Goal: Use online tool/utility: Utilize a website feature to perform a specific function

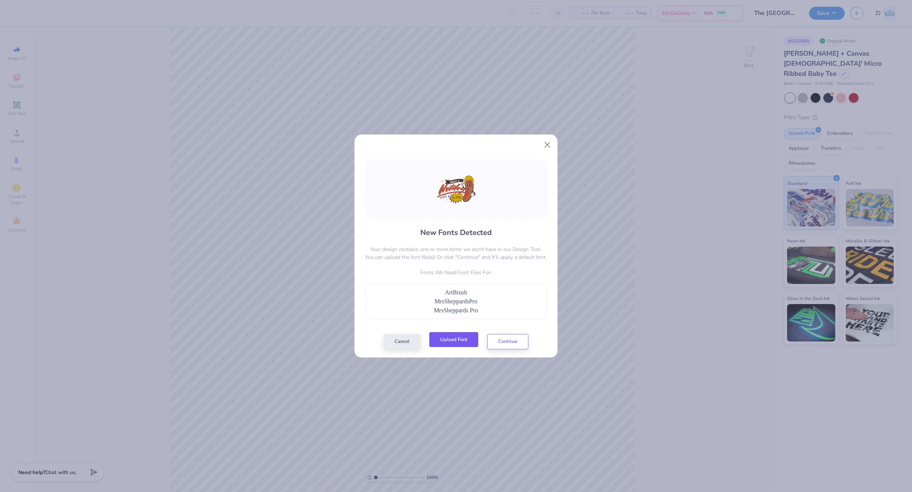
click at [452, 335] on button "Upload Font" at bounding box center [453, 339] width 49 height 15
click at [465, 341] on button "Upload Font" at bounding box center [453, 339] width 49 height 15
click at [459, 342] on button "Upload Font" at bounding box center [453, 339] width 49 height 15
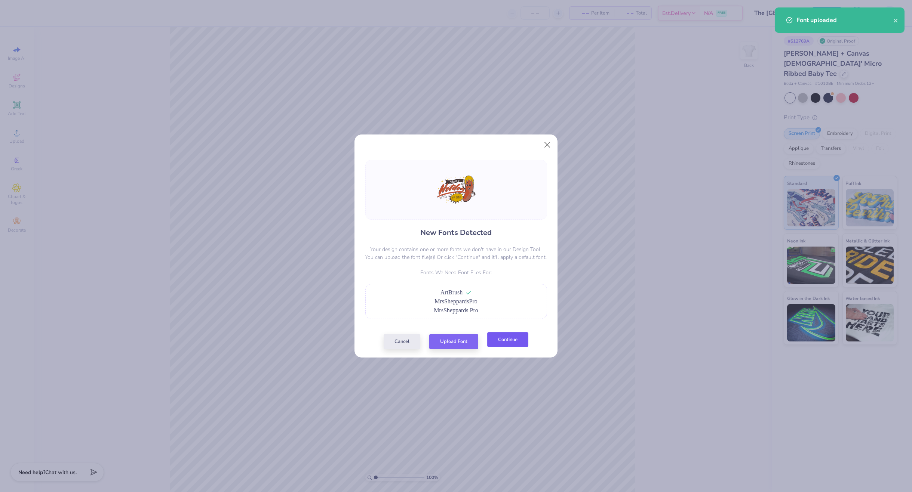
click at [514, 339] on button "Continue" at bounding box center [507, 339] width 41 height 15
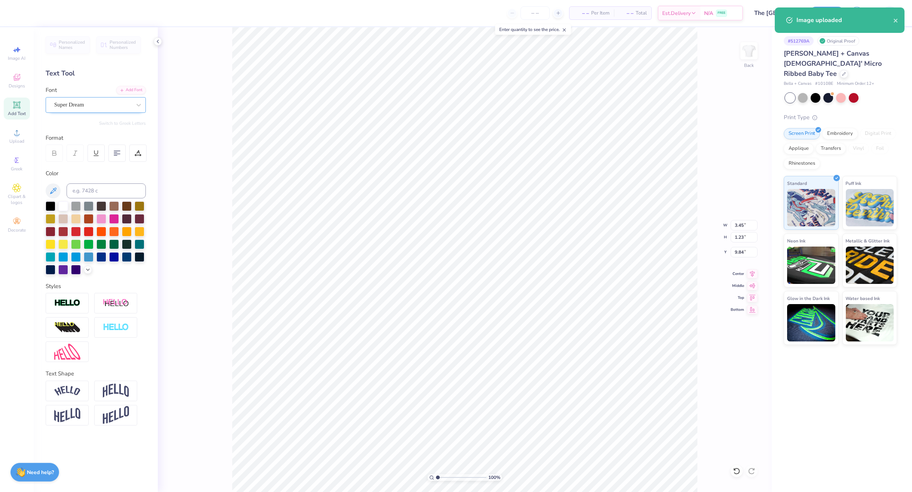
click at [99, 105] on div "Super Dream" at bounding box center [92, 105] width 79 height 12
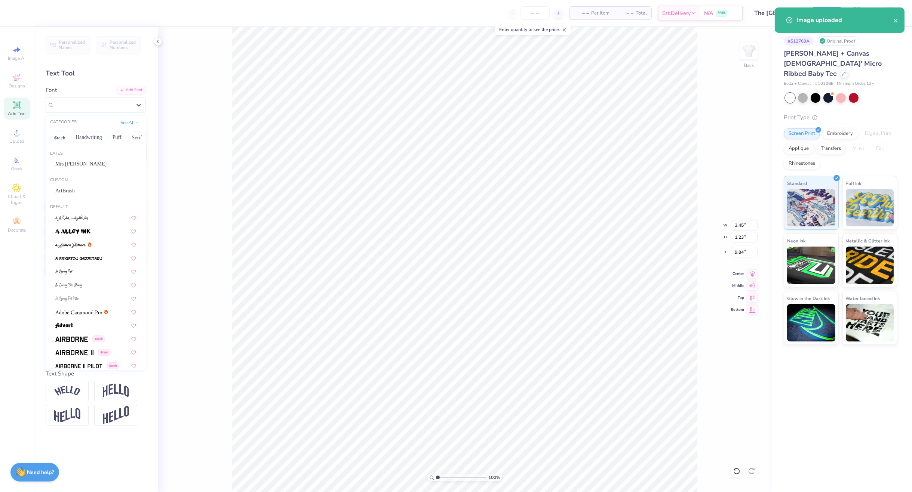
click at [86, 165] on div "Mrs [PERSON_NAME]" at bounding box center [95, 164] width 81 height 8
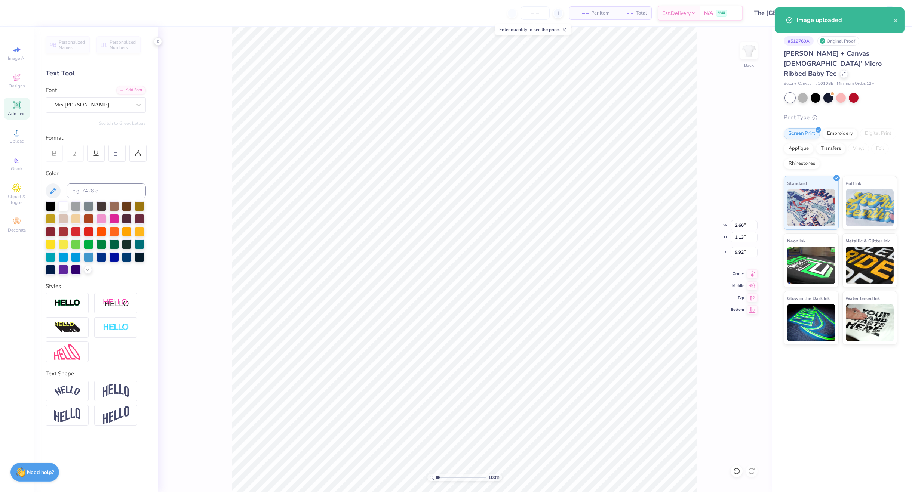
type input "2.66"
type input "1.13"
type input "9.92"
type input "9.90"
type input "2.75"
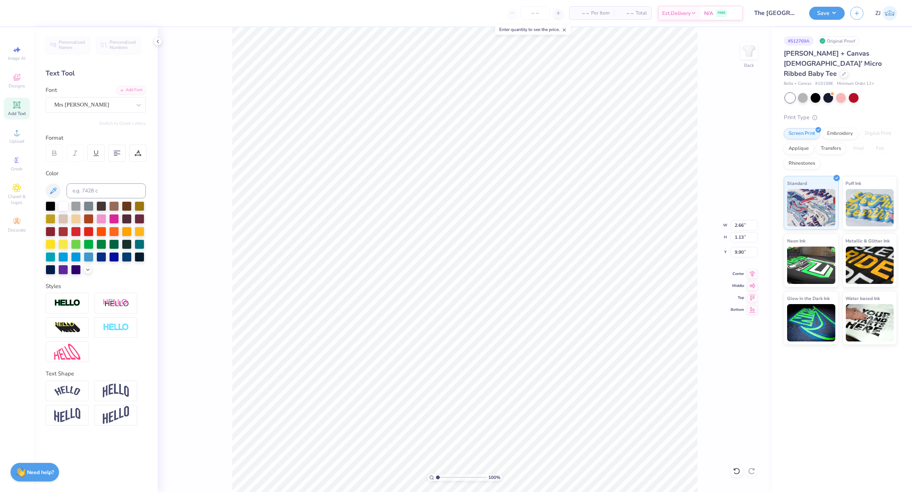
type input "1.06"
type input "10.15"
click at [101, 100] on div "Super Dream" at bounding box center [92, 105] width 79 height 12
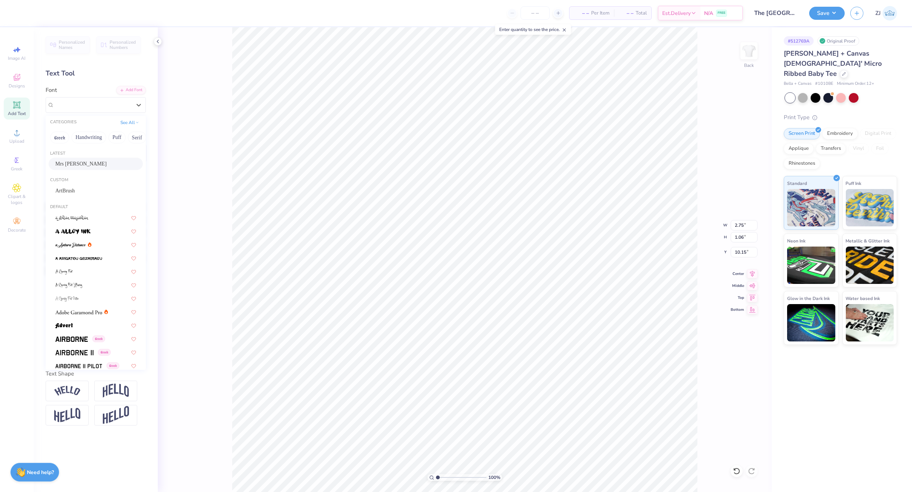
click at [82, 160] on span "Mrs [PERSON_NAME]" at bounding box center [80, 164] width 51 height 8
type input "2.70"
type input "0.99"
type input "10.30"
click at [82, 101] on div "Mrs [PERSON_NAME]" at bounding box center [92, 105] width 79 height 12
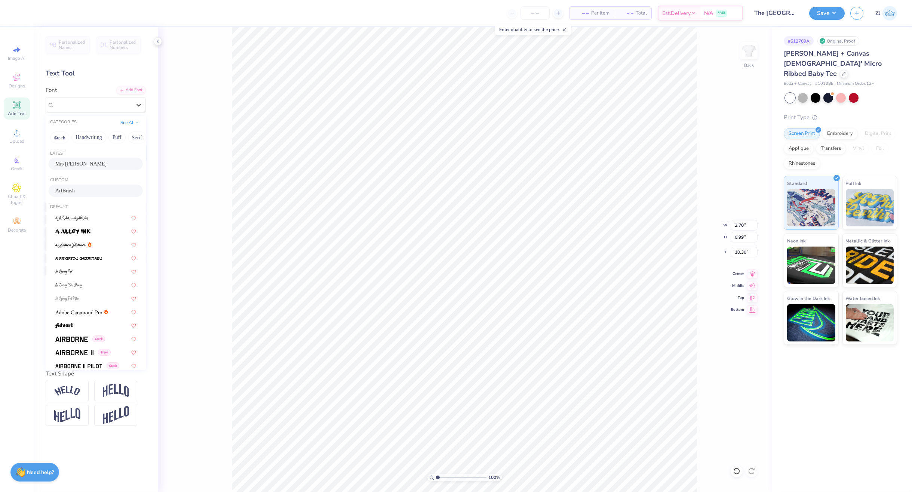
click at [74, 188] on div "ArtBrush" at bounding box center [95, 191] width 81 height 8
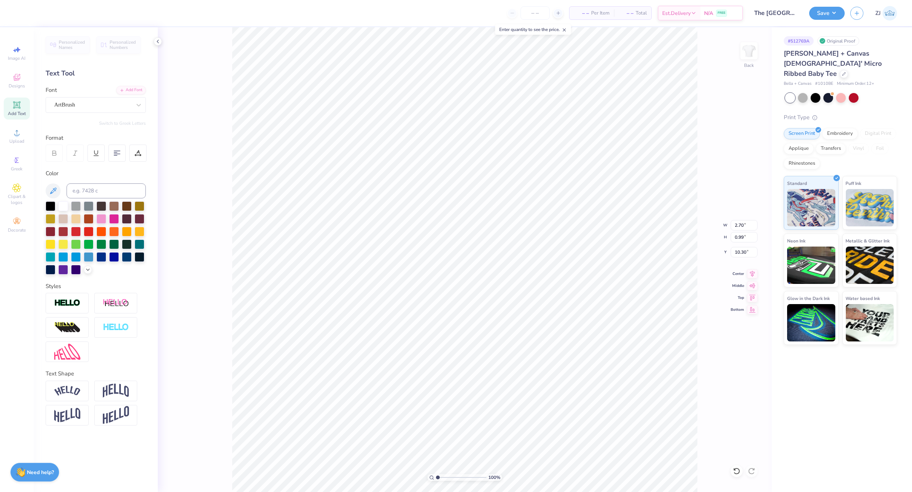
type input "2.49"
type input "1.11"
type input "10.22"
type input "10.09"
click at [742, 228] on input "11.02" at bounding box center [743, 225] width 27 height 10
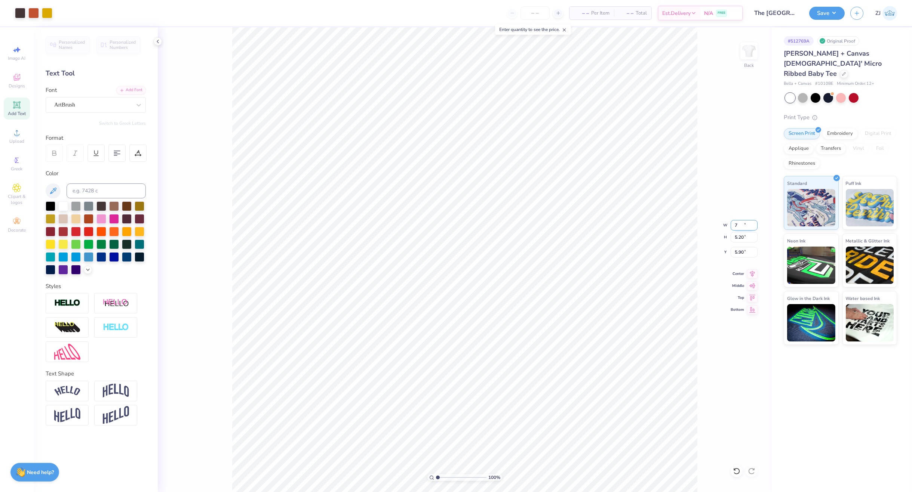
type input "7.00"
type input "5.20"
click at [746, 250] on input "5.90" at bounding box center [743, 252] width 27 height 10
type input "3.00"
click at [742, 227] on input "7.00" at bounding box center [743, 225] width 27 height 10
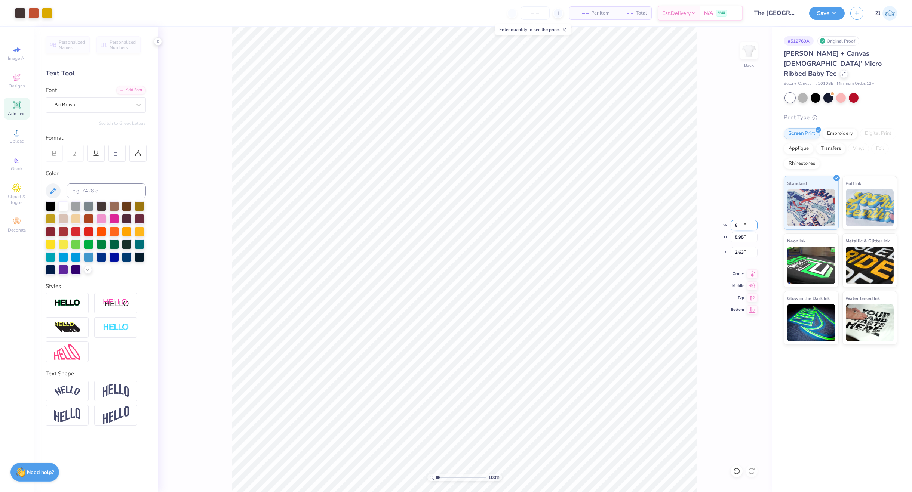
type input "8.00"
type input "5.95"
click at [747, 255] on input "2.63" at bounding box center [743, 252] width 27 height 10
type input "3.00"
click at [821, 9] on button "Save" at bounding box center [827, 12] width 36 height 13
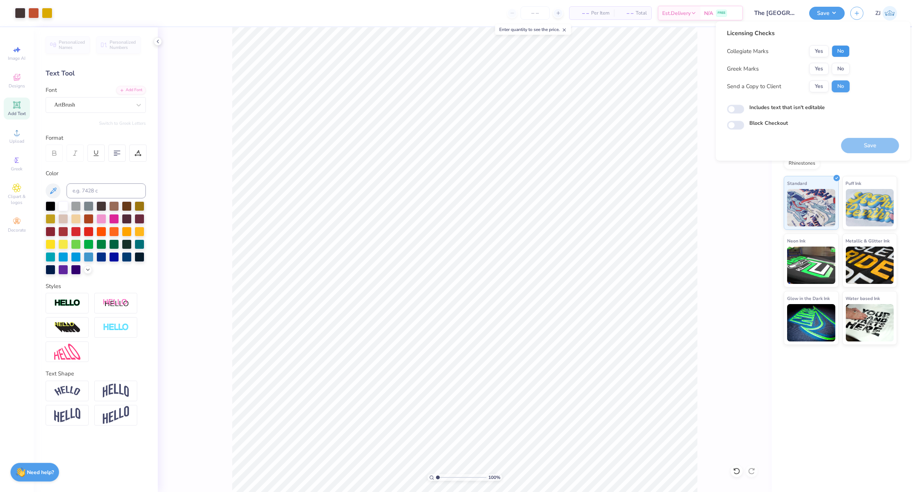
click at [837, 47] on button "No" at bounding box center [840, 51] width 18 height 12
click at [813, 67] on button "Yes" at bounding box center [818, 69] width 19 height 12
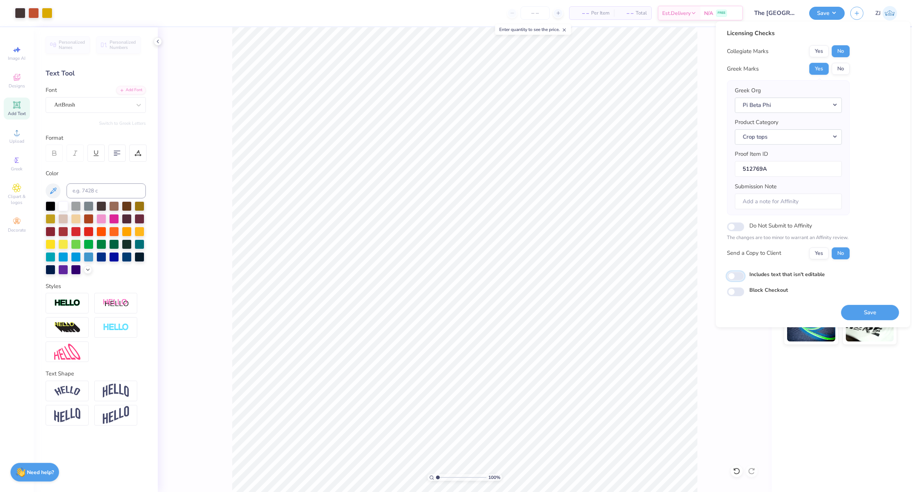
click at [729, 276] on input "Includes text that isn't editable" at bounding box center [735, 276] width 17 height 9
checkbox input "true"
click at [886, 313] on button "Save" at bounding box center [870, 312] width 58 height 15
click at [821, 12] on button "Save" at bounding box center [827, 12] width 36 height 13
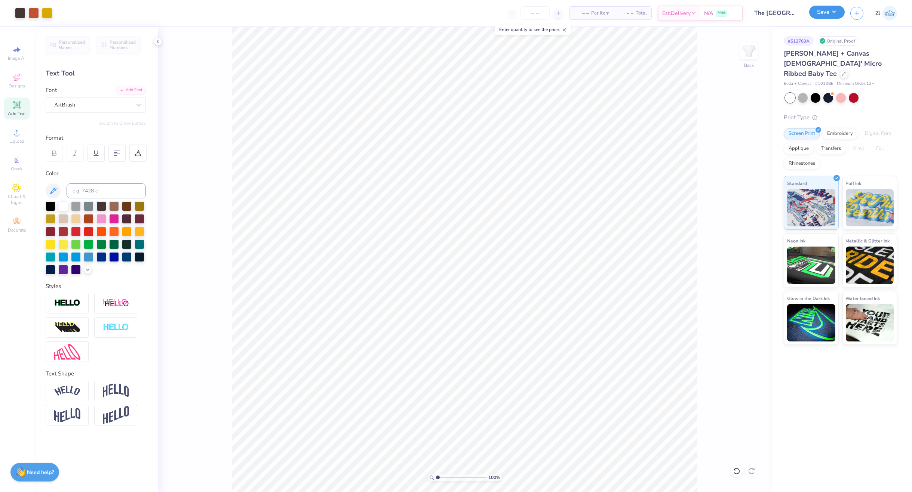
click at [821, 11] on button "Save" at bounding box center [827, 12] width 36 height 13
